Goal: Information Seeking & Learning: Learn about a topic

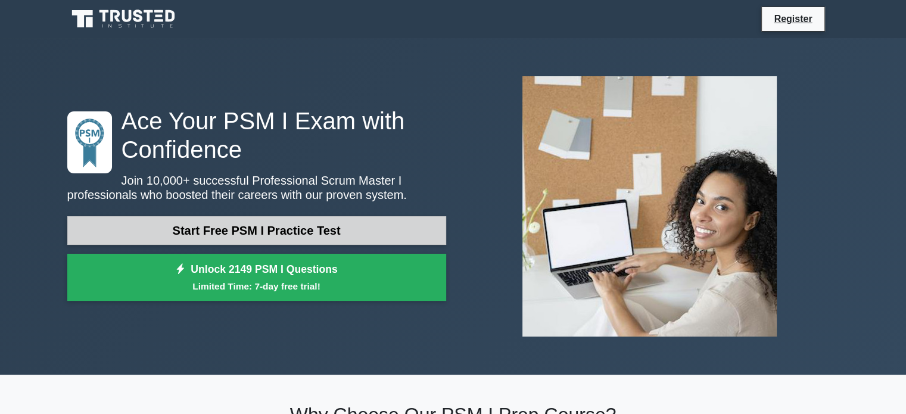
click at [273, 235] on link "Start Free PSM I Practice Test" at bounding box center [256, 230] width 379 height 29
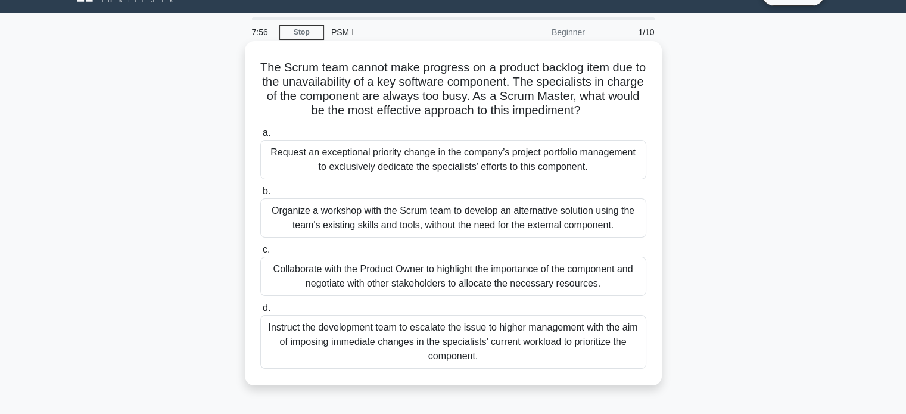
scroll to position [27, 0]
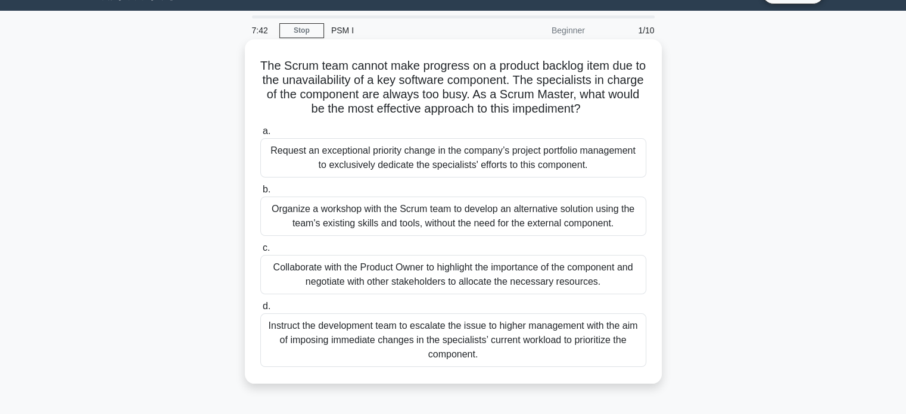
click at [498, 291] on div "Collaborate with the Product Owner to highlight the importance of the component…" at bounding box center [453, 274] width 386 height 39
click at [260, 252] on input "c. Collaborate with the Product Owner to highlight the importance of the compon…" at bounding box center [260, 248] width 0 height 8
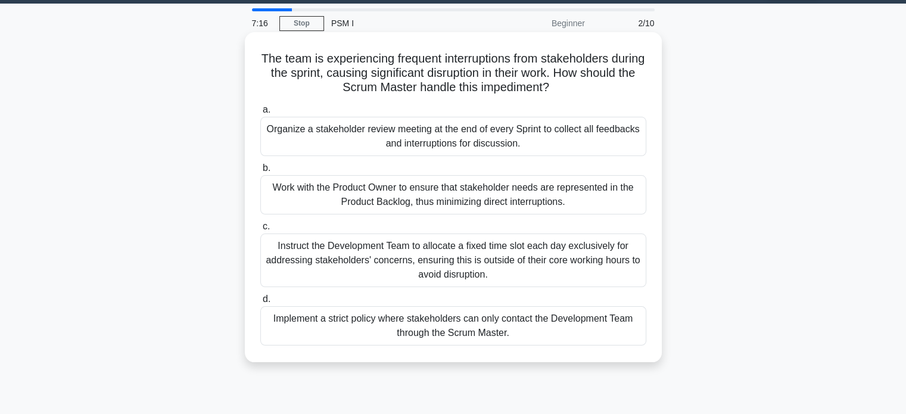
scroll to position [48, 0]
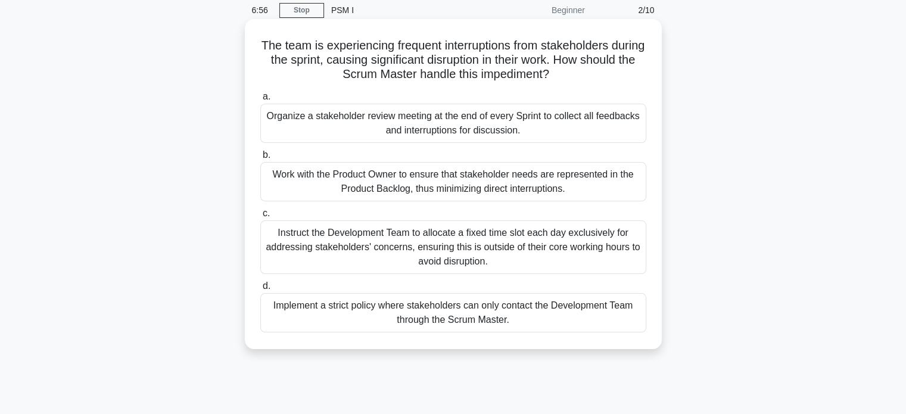
click at [470, 186] on div "Work with the Product Owner to ensure that stakeholder needs are represented in…" at bounding box center [453, 181] width 386 height 39
click at [260, 159] on input "b. Work with the Product Owner to ensure that stakeholder needs are represented…" at bounding box center [260, 155] width 0 height 8
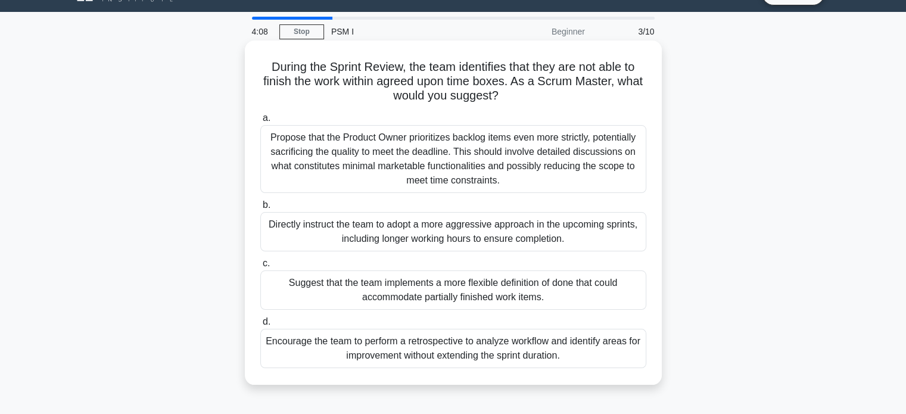
scroll to position [29, 0]
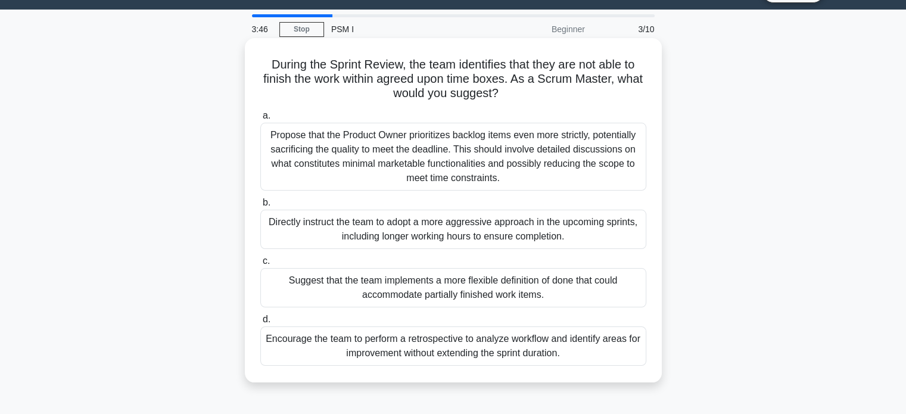
click at [398, 292] on div "Suggest that the team implements a more flexible definition of done that could …" at bounding box center [453, 287] width 386 height 39
click at [260, 265] on input "c. Suggest that the team implements a more flexible definition of done that cou…" at bounding box center [260, 261] width 0 height 8
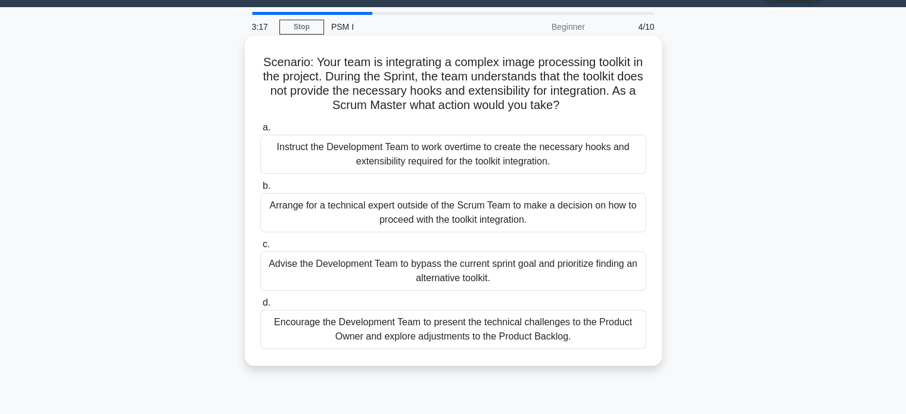
scroll to position [36, 0]
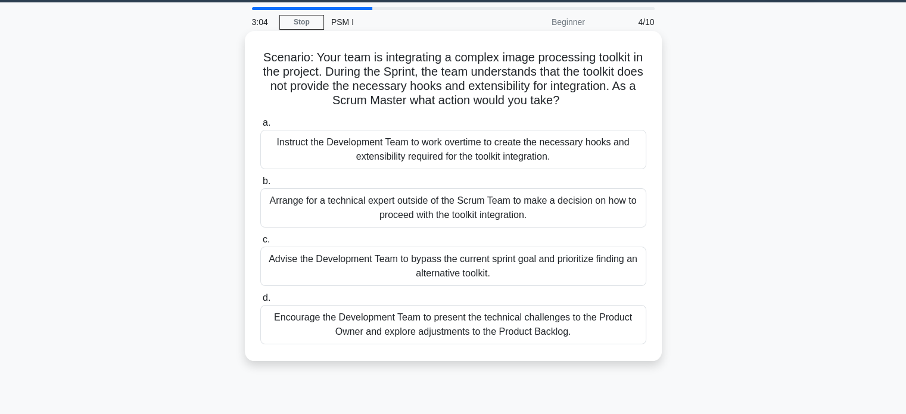
click at [533, 317] on div "Encourage the Development Team to present the technical challenges to the Produ…" at bounding box center [453, 324] width 386 height 39
click at [260, 302] on input "d. Encourage the Development Team to present the technical challenges to the Pr…" at bounding box center [260, 298] width 0 height 8
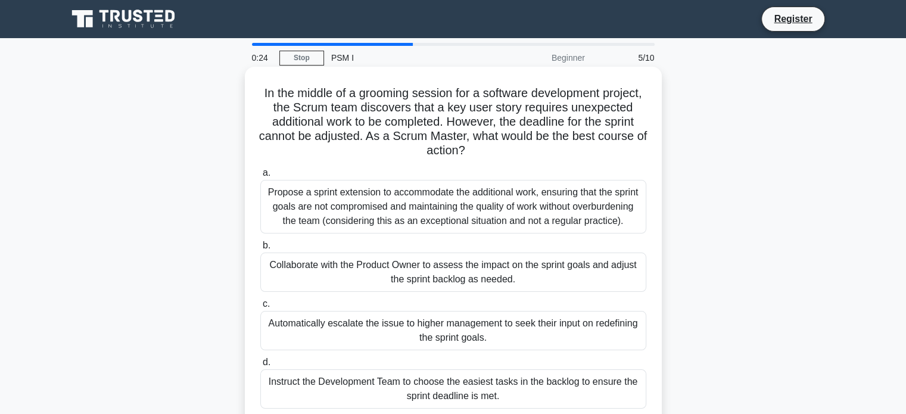
scroll to position [17, 0]
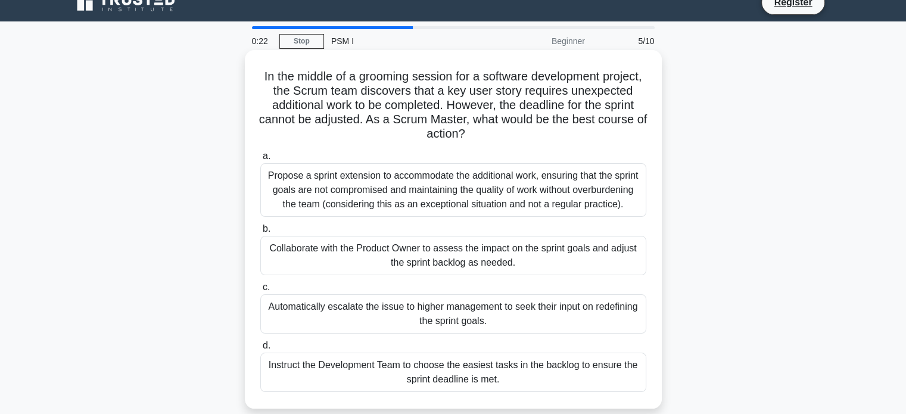
click at [484, 209] on div "Propose a sprint extension to accommodate the additional work, ensuring that th…" at bounding box center [453, 190] width 386 height 54
click at [260, 160] on input "a. Propose a sprint extension to accommodate the additional work, ensuring that…" at bounding box center [260, 156] width 0 height 8
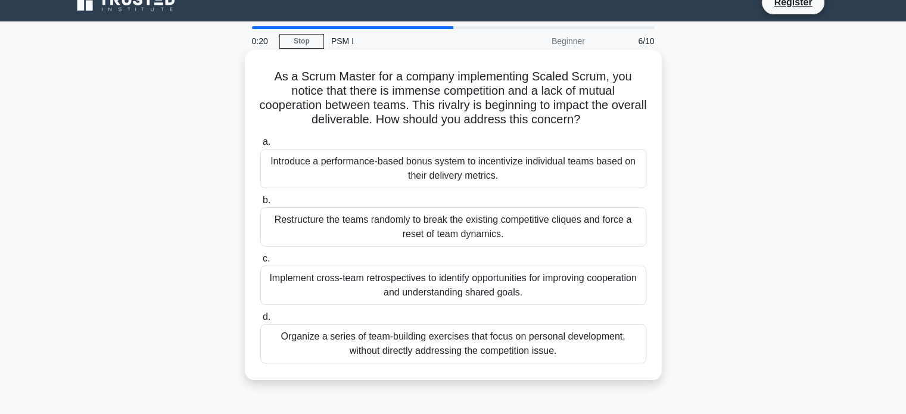
scroll to position [0, 0]
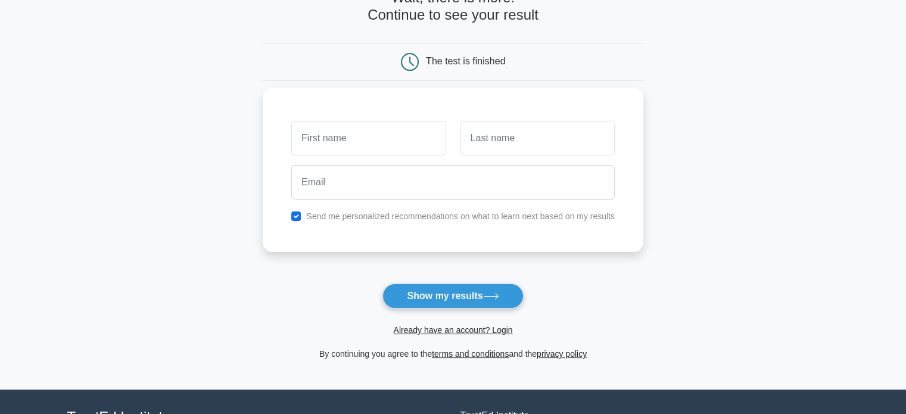
scroll to position [85, 0]
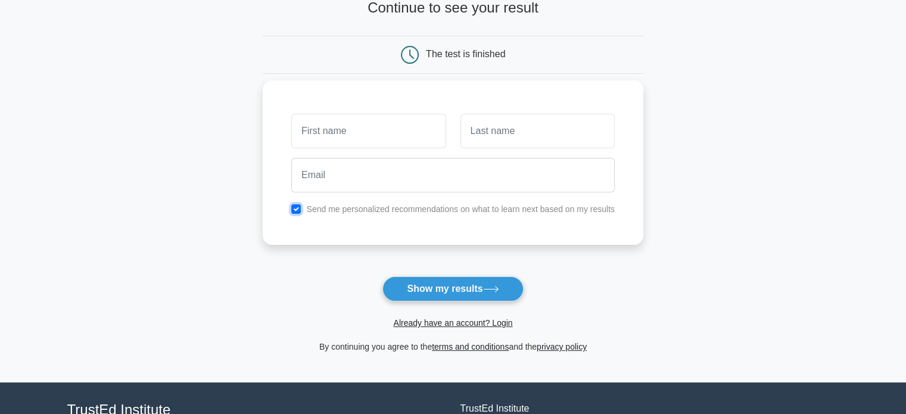
click at [298, 206] on input "checkbox" at bounding box center [296, 209] width 10 height 10
checkbox input "false"
click at [416, 289] on button "Show my results" at bounding box center [452, 288] width 141 height 25
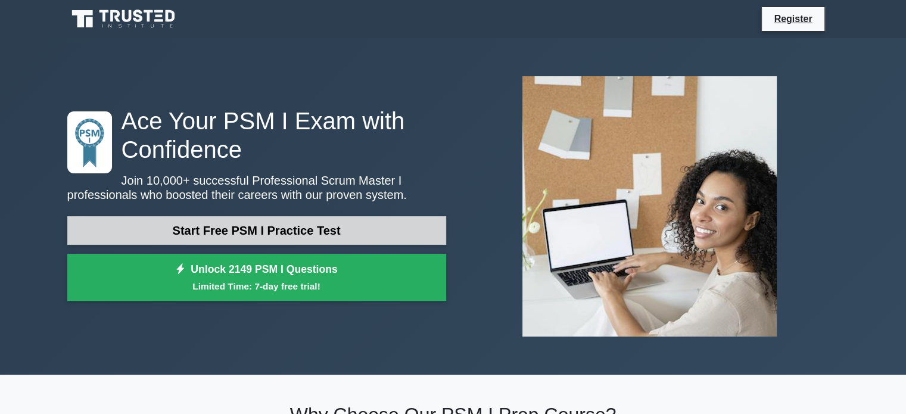
click at [241, 225] on link "Start Free PSM I Practice Test" at bounding box center [256, 230] width 379 height 29
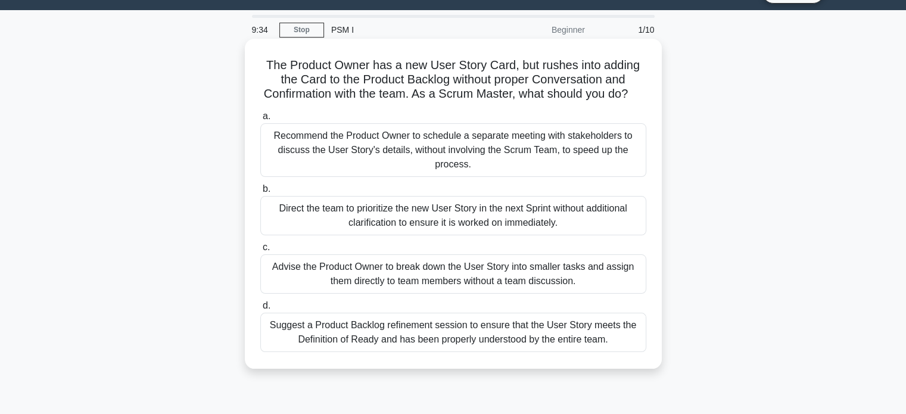
scroll to position [29, 0]
click at [415, 350] on div "Suggest a Product Backlog refinement session to ensure that the User Story meet…" at bounding box center [453, 331] width 386 height 39
click at [260, 309] on input "d. Suggest a Product Backlog refinement session to ensure that the User Story m…" at bounding box center [260, 305] width 0 height 8
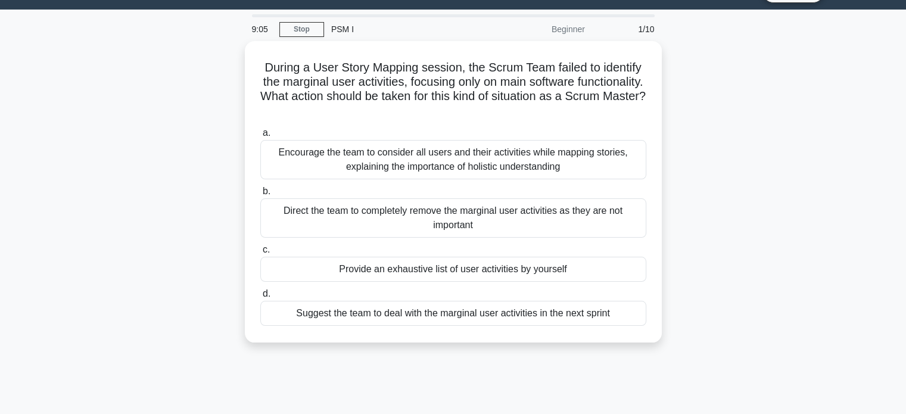
scroll to position [0, 0]
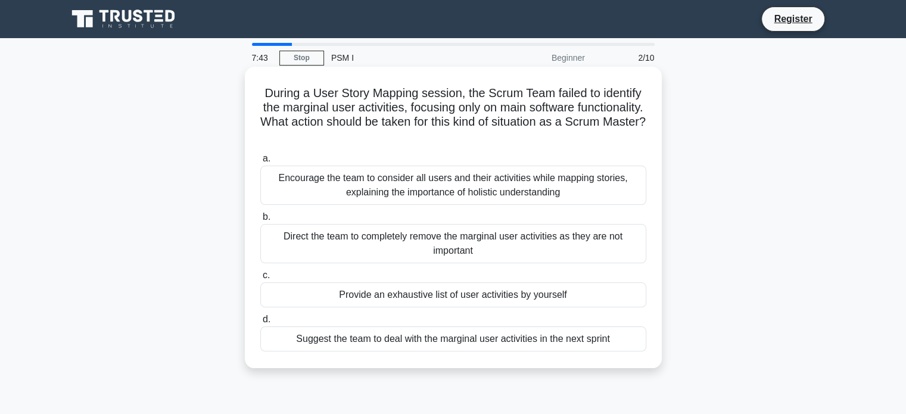
click at [502, 195] on div "Encourage the team to consider all users and their activities while mapping sto…" at bounding box center [453, 185] width 386 height 39
click at [260, 163] on input "a. Encourage the team to consider all users and their activities while mapping …" at bounding box center [260, 159] width 0 height 8
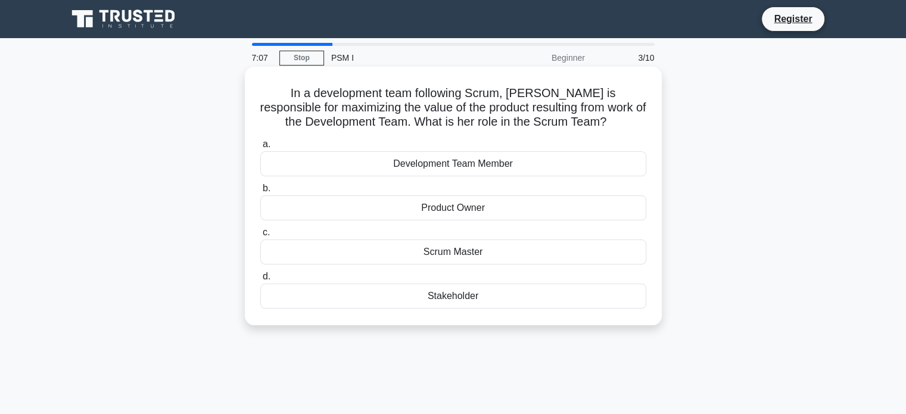
click at [467, 257] on div "Scrum Master" at bounding box center [453, 251] width 386 height 25
click at [260, 236] on input "c. Scrum Master" at bounding box center [260, 233] width 0 height 8
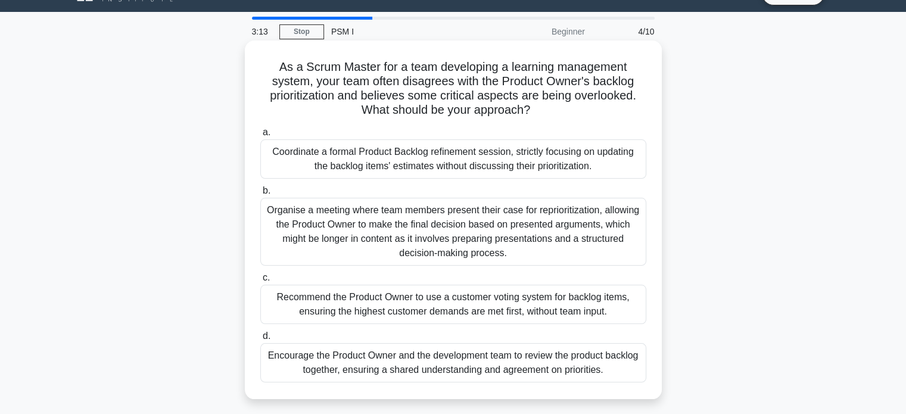
scroll to position [27, 0]
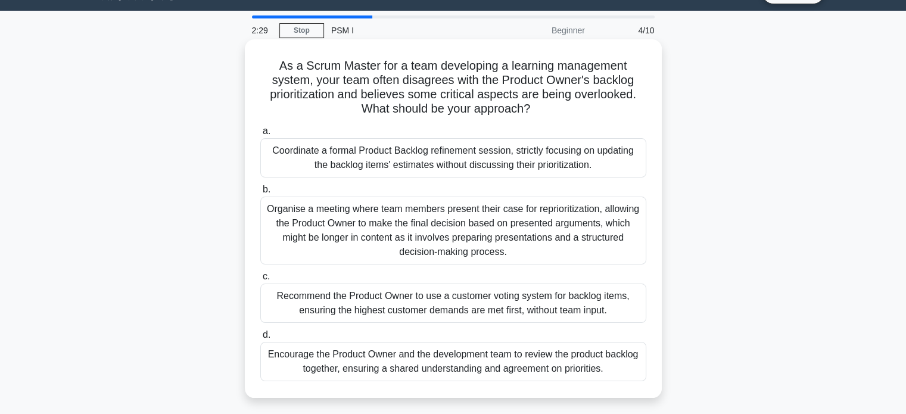
click at [506, 304] on div "Recommend the Product Owner to use a customer voting system for backlog items, …" at bounding box center [453, 303] width 386 height 39
click at [260, 281] on input "c. Recommend the Product Owner to use a customer voting system for backlog item…" at bounding box center [260, 277] width 0 height 8
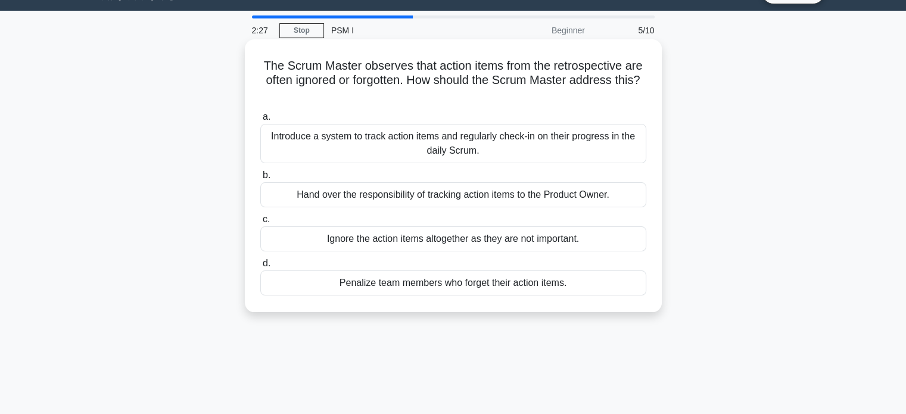
scroll to position [0, 0]
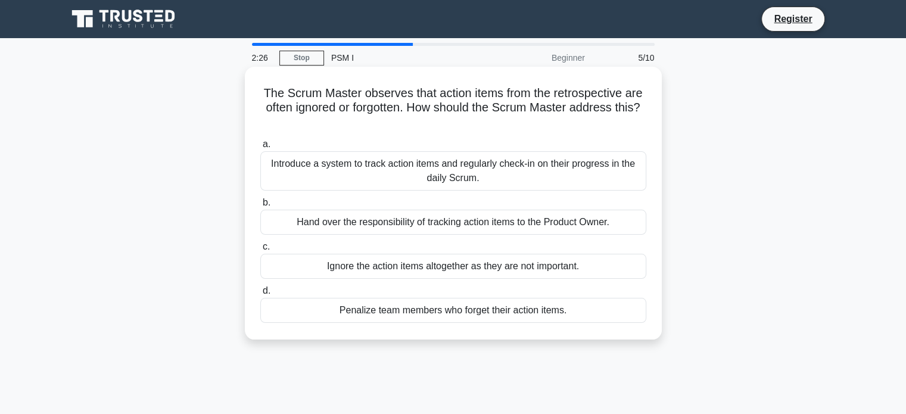
click at [489, 172] on div "Introduce a system to track action items and regularly check-in on their progre…" at bounding box center [453, 170] width 386 height 39
click at [260, 148] on input "a. Introduce a system to track action items and regularly check-in on their pro…" at bounding box center [260, 145] width 0 height 8
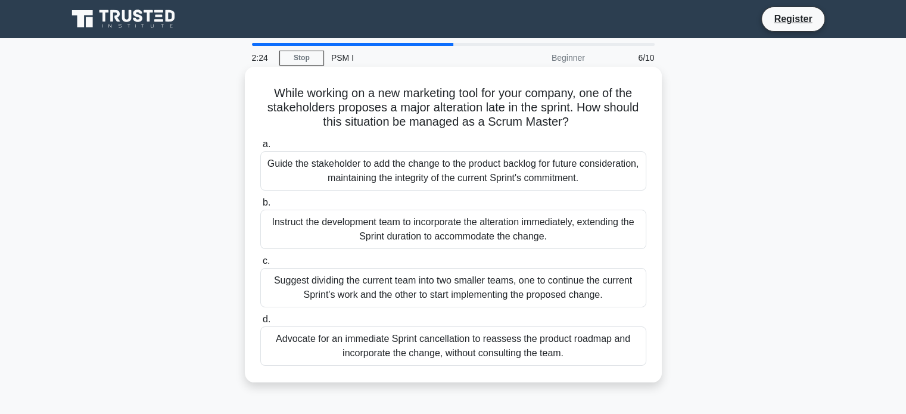
click at [474, 294] on div "Suggest dividing the current team into two smaller teams, one to continue the c…" at bounding box center [453, 287] width 386 height 39
click at [260, 265] on input "c. Suggest dividing the current team into two smaller teams, one to continue th…" at bounding box center [260, 261] width 0 height 8
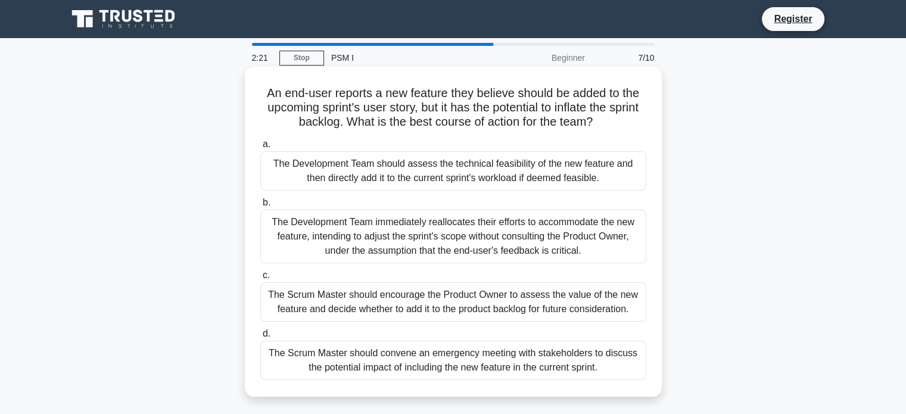
click at [486, 242] on div "The Development Team immediately reallocates their efforts to accommodate the n…" at bounding box center [453, 237] width 386 height 54
click at [260, 207] on input "b. The Development Team immediately reallocates their efforts to accommodate th…" at bounding box center [260, 203] width 0 height 8
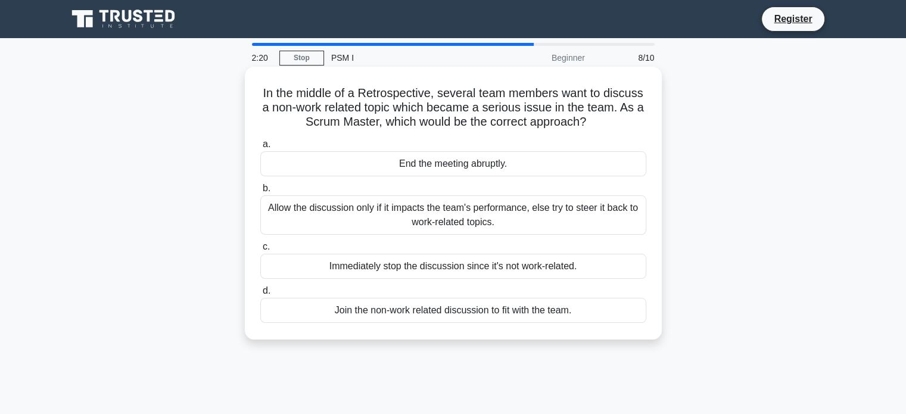
click at [494, 220] on div "Allow the discussion only if it impacts the team's performance, else try to ste…" at bounding box center [453, 214] width 386 height 39
click at [260, 192] on input "b. Allow the discussion only if it impacts the team's performance, else try to …" at bounding box center [260, 189] width 0 height 8
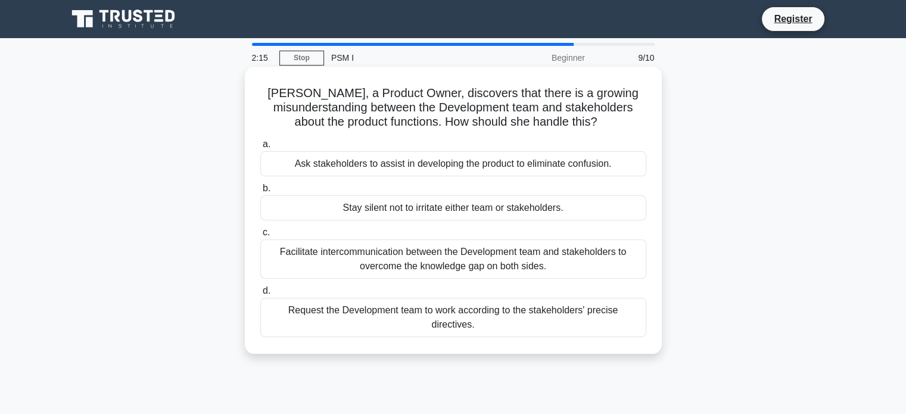
click at [480, 270] on div "Facilitate intercommunication between the Development team and stakeholders to …" at bounding box center [453, 258] width 386 height 39
click at [260, 236] on input "c. Facilitate intercommunication between the Development team and stakeholders …" at bounding box center [260, 233] width 0 height 8
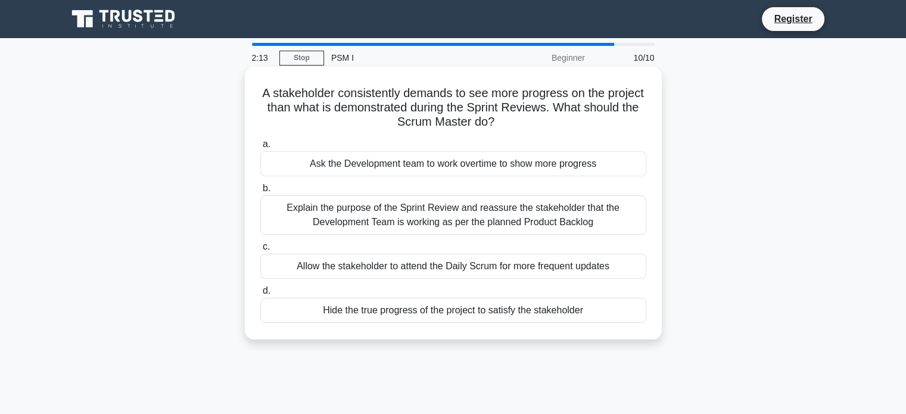
click at [482, 234] on div "Explain the purpose of the Sprint Review and reassure the stakeholder that the …" at bounding box center [453, 214] width 386 height 39
click at [260, 192] on input "b. Explain the purpose of the Sprint Review and reassure the stakeholder that t…" at bounding box center [260, 189] width 0 height 8
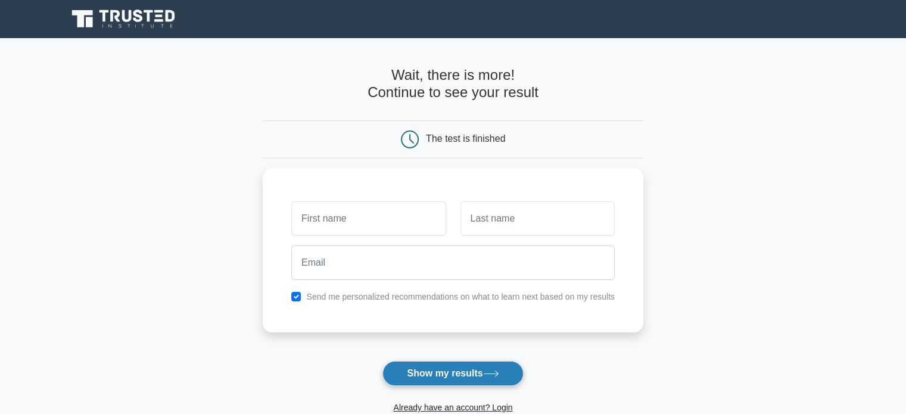
click at [438, 376] on button "Show my results" at bounding box center [452, 373] width 141 height 25
click at [295, 285] on div "Send me personalized recommendations on what to learn next based on my results" at bounding box center [453, 247] width 381 height 164
click at [300, 290] on input "checkbox" at bounding box center [296, 294] width 10 height 10
checkbox input "false"
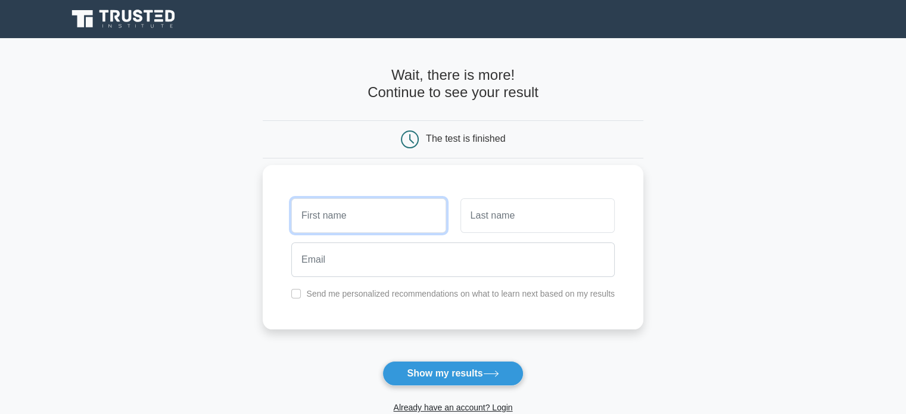
click at [337, 225] on input "text" at bounding box center [368, 215] width 154 height 35
type input "SHRUTI"
click at [476, 222] on input "text" at bounding box center [537, 215] width 154 height 35
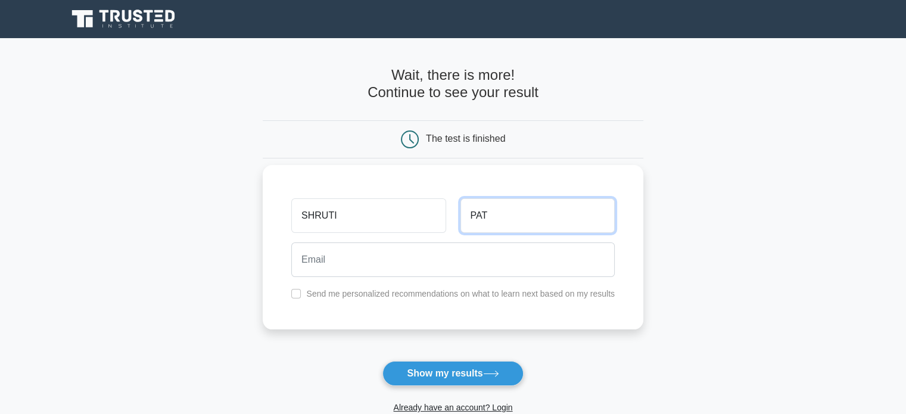
type input "PAT"
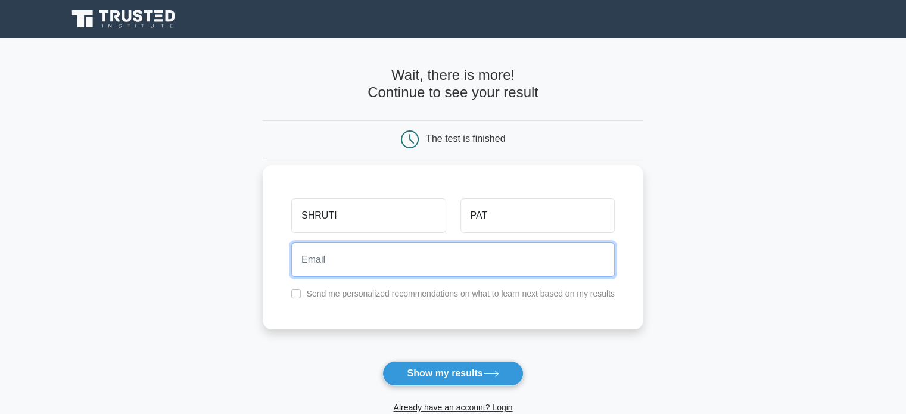
click at [443, 250] on input "email" at bounding box center [452, 259] width 323 height 35
type input "SHRUTI27PATANKAR@GMAIL.COM"
click at [382, 361] on button "Show my results" at bounding box center [452, 373] width 141 height 25
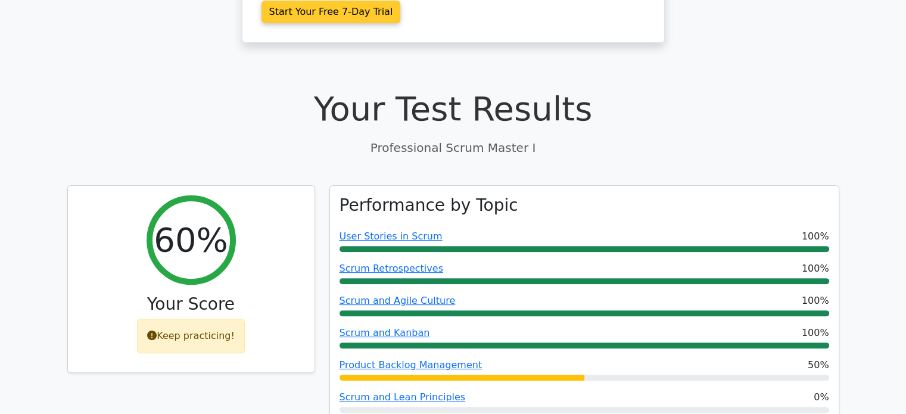
scroll to position [428, 0]
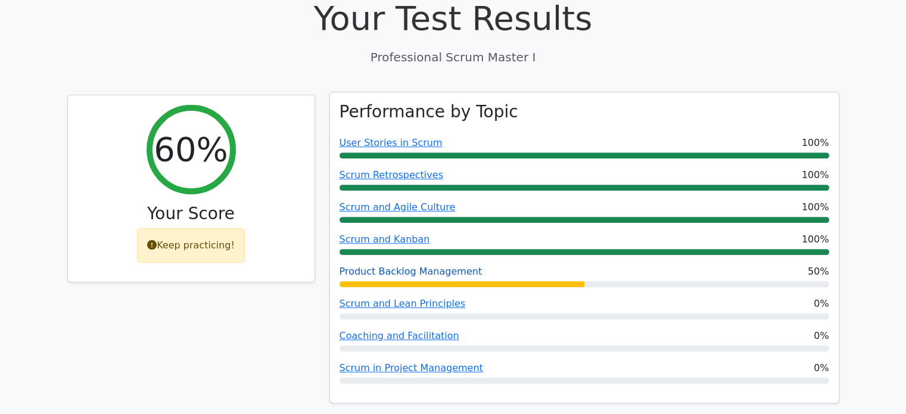
click at [412, 266] on link "Product Backlog Management" at bounding box center [411, 271] width 143 height 11
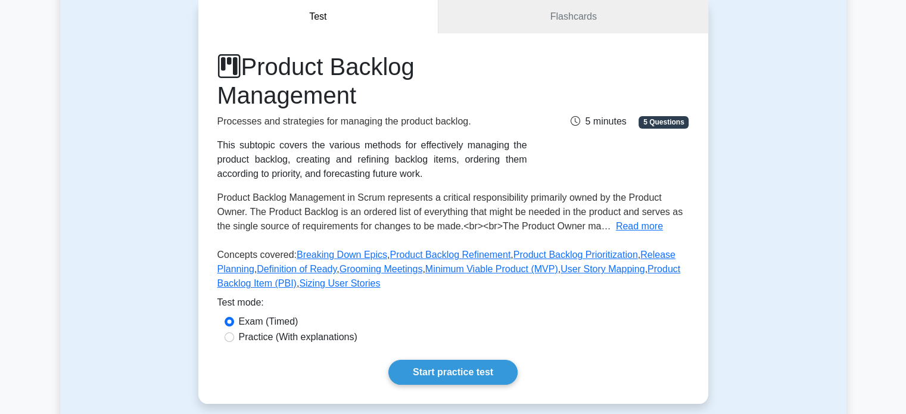
scroll to position [117, 0]
click at [336, 335] on label "Practice (With explanations)" at bounding box center [298, 336] width 119 height 14
click at [234, 335] on input "Practice (With explanations)" at bounding box center [230, 337] width 10 height 10
radio input "true"
click at [431, 376] on link "Start practice test" at bounding box center [452, 371] width 129 height 25
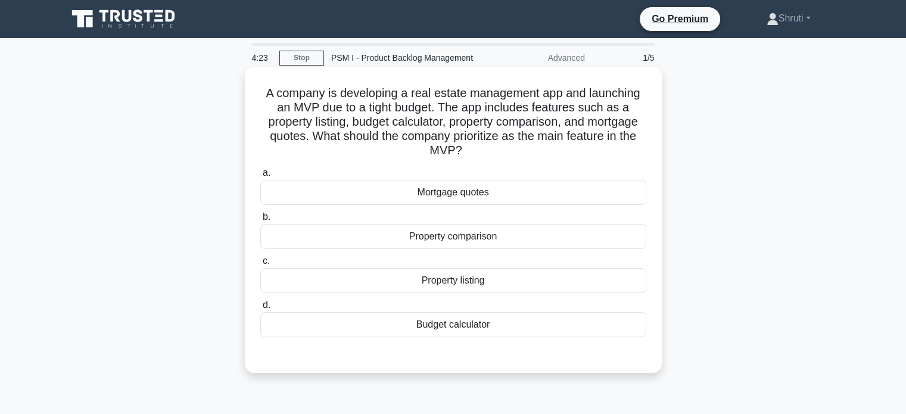
click at [512, 245] on div "Property comparison" at bounding box center [453, 236] width 386 height 25
click at [260, 221] on input "b. Property comparison" at bounding box center [260, 217] width 0 height 8
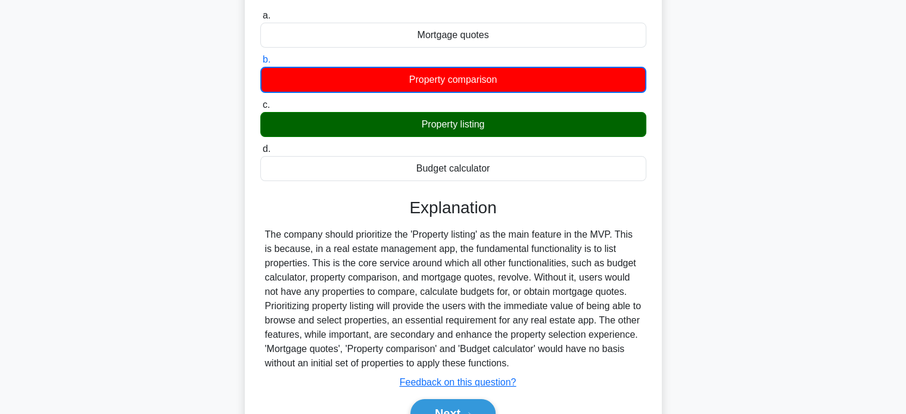
scroll to position [229, 0]
